Goal: Transaction & Acquisition: Obtain resource

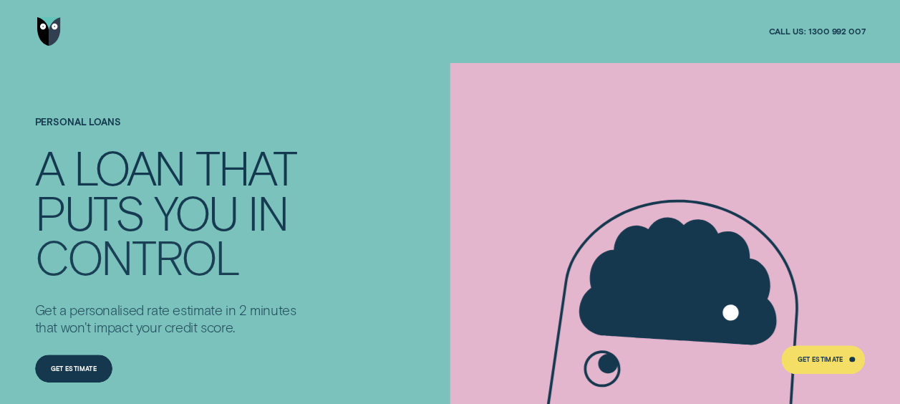
click at [219, 245] on div "CONTROL" at bounding box center [137, 257] width 204 height 44
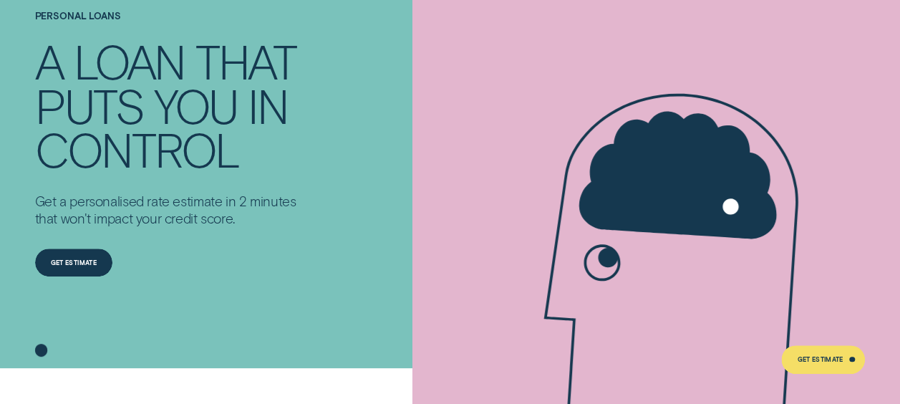
scroll to position [150, 0]
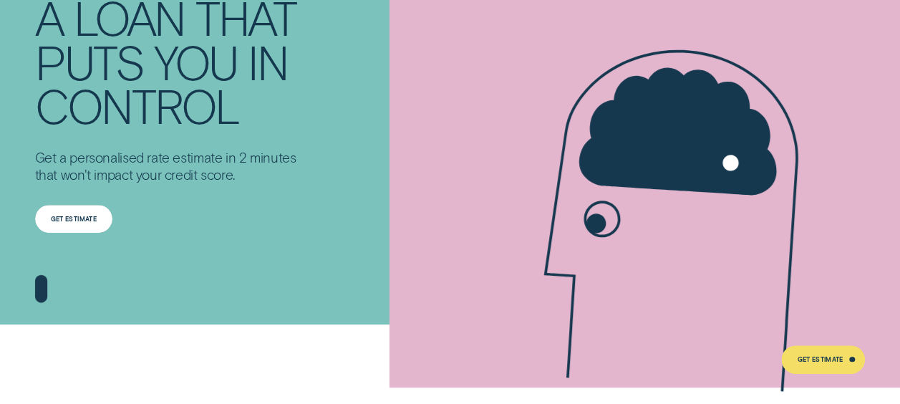
click at [102, 209] on div "Get Estimate" at bounding box center [73, 219] width 77 height 29
